Goal: Task Accomplishment & Management: Manage account settings

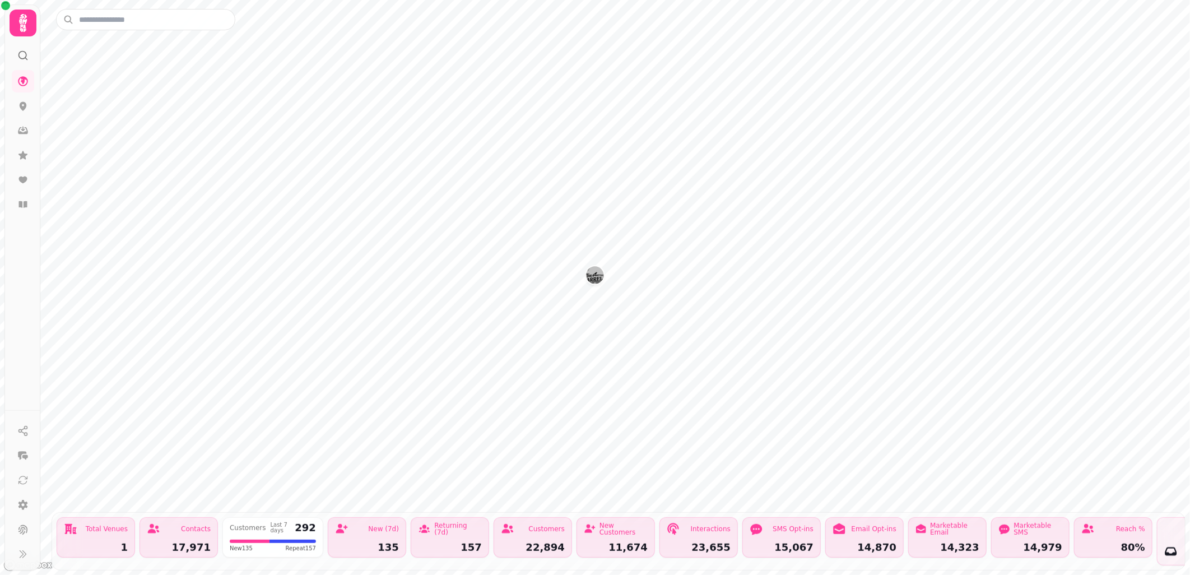
click at [599, 276] on img "The Barrelman" at bounding box center [594, 274] width 17 height 17
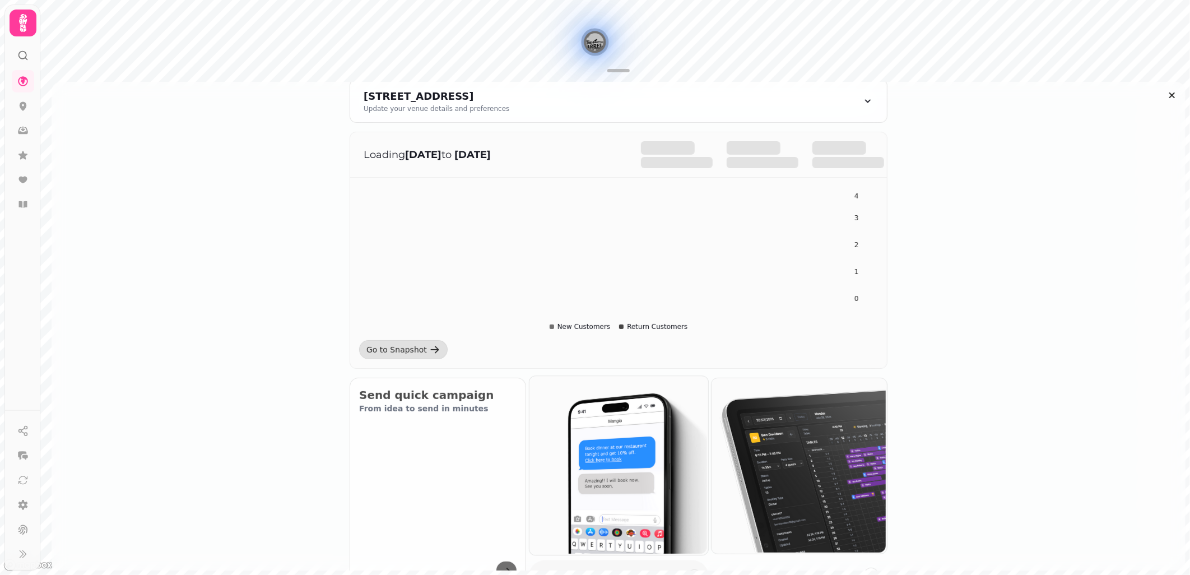
scroll to position [187, 0]
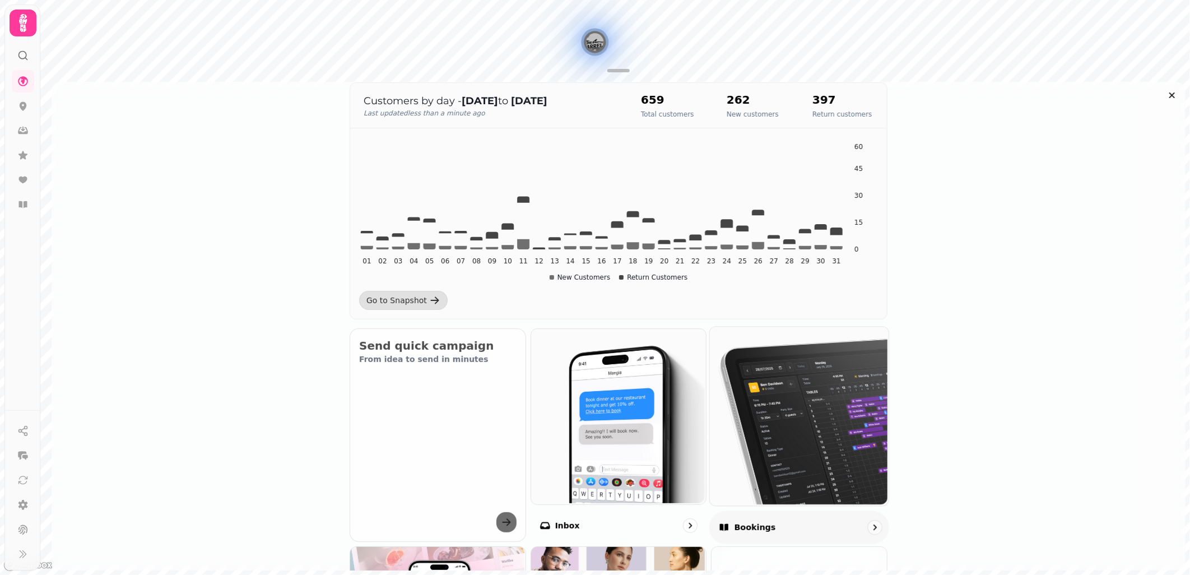
click at [759, 439] on img at bounding box center [798, 415] width 179 height 179
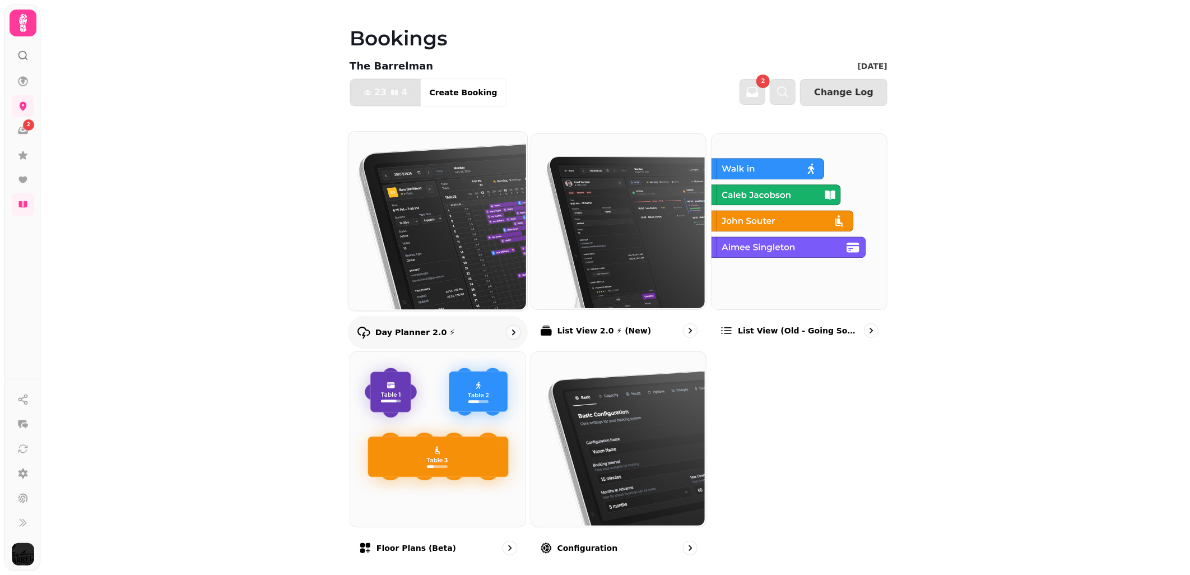
click at [486, 263] on img at bounding box center [436, 220] width 179 height 179
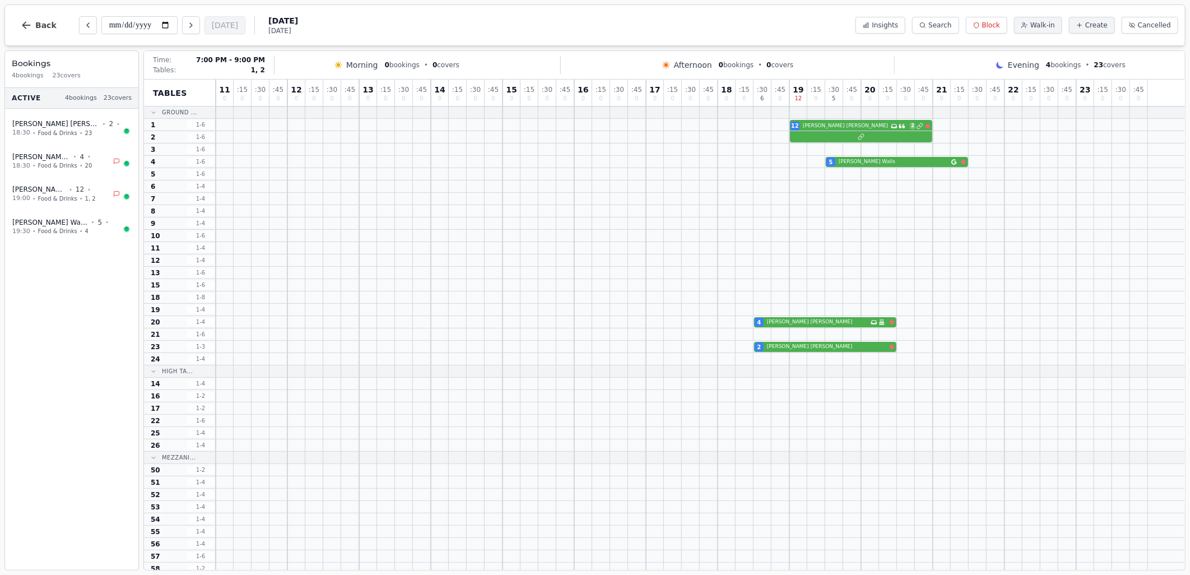
click at [815, 126] on div "12 [PERSON_NAME] Has conversation thread 2" at bounding box center [700, 125] width 969 height 12
select select "****"
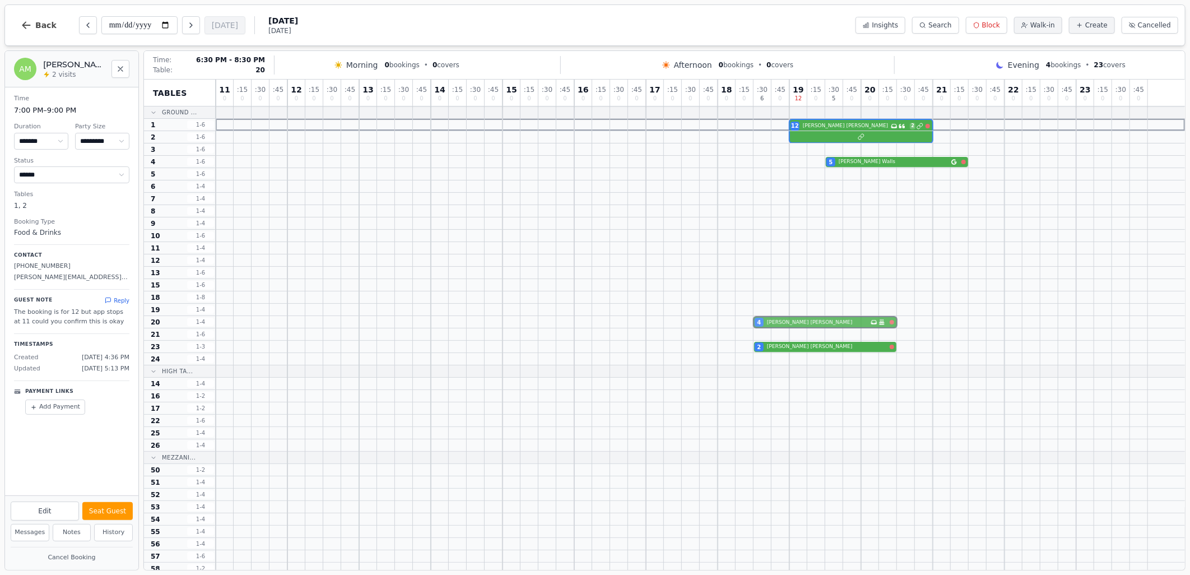
click at [798, 322] on div "4 [PERSON_NAME] Has conversation thread Birthday celebration" at bounding box center [700, 322] width 969 height 12
select select "*"
